Goal: Information Seeking & Learning: Check status

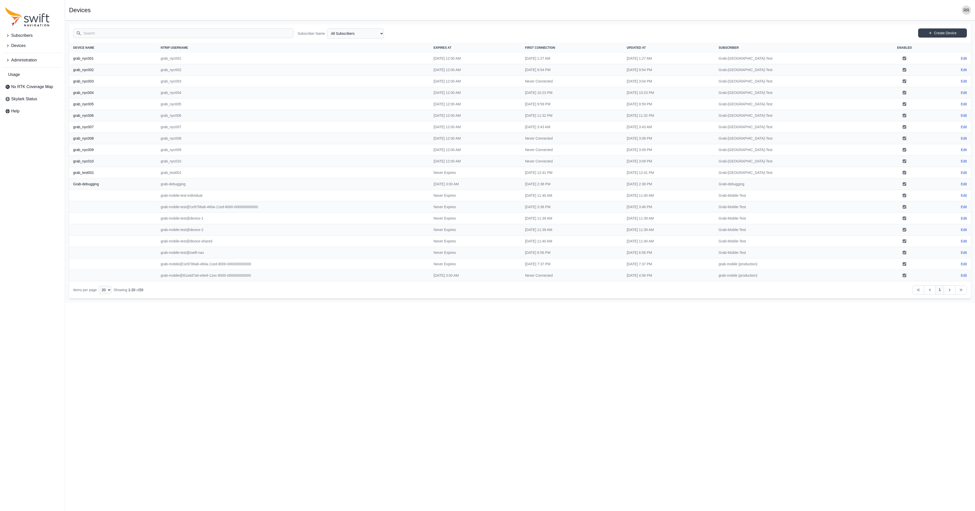
click at [88, 32] on input "Search" at bounding box center [183, 33] width 220 height 10
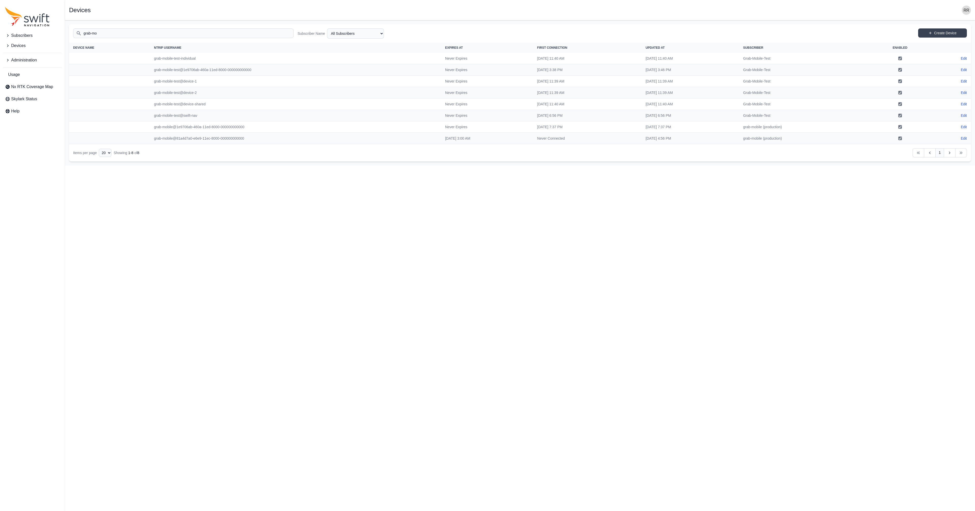
type input "grab-mo"
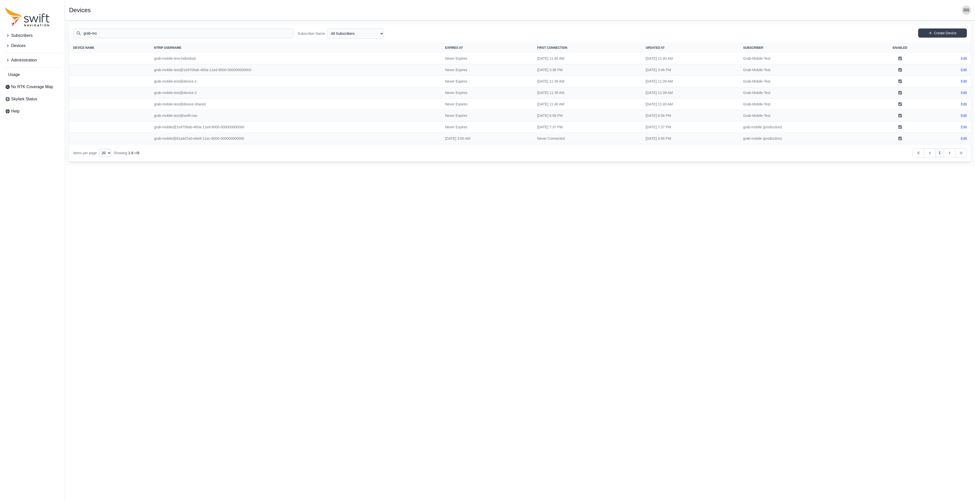
click at [546, 129] on td "[DATE] 7:37 PM" at bounding box center [587, 126] width 108 height 11
click at [195, 139] on td "grab-mobile@81a4d7a0-e6e9-11ec-8000-000000000000" at bounding box center [295, 138] width 291 height 11
click at [84, 165] on html "Subscribers Devices Administration Usage Nx RTK Coverage Map Skylark Status Hel…" at bounding box center [487, 82] width 975 height 165
